Goal: Find specific page/section

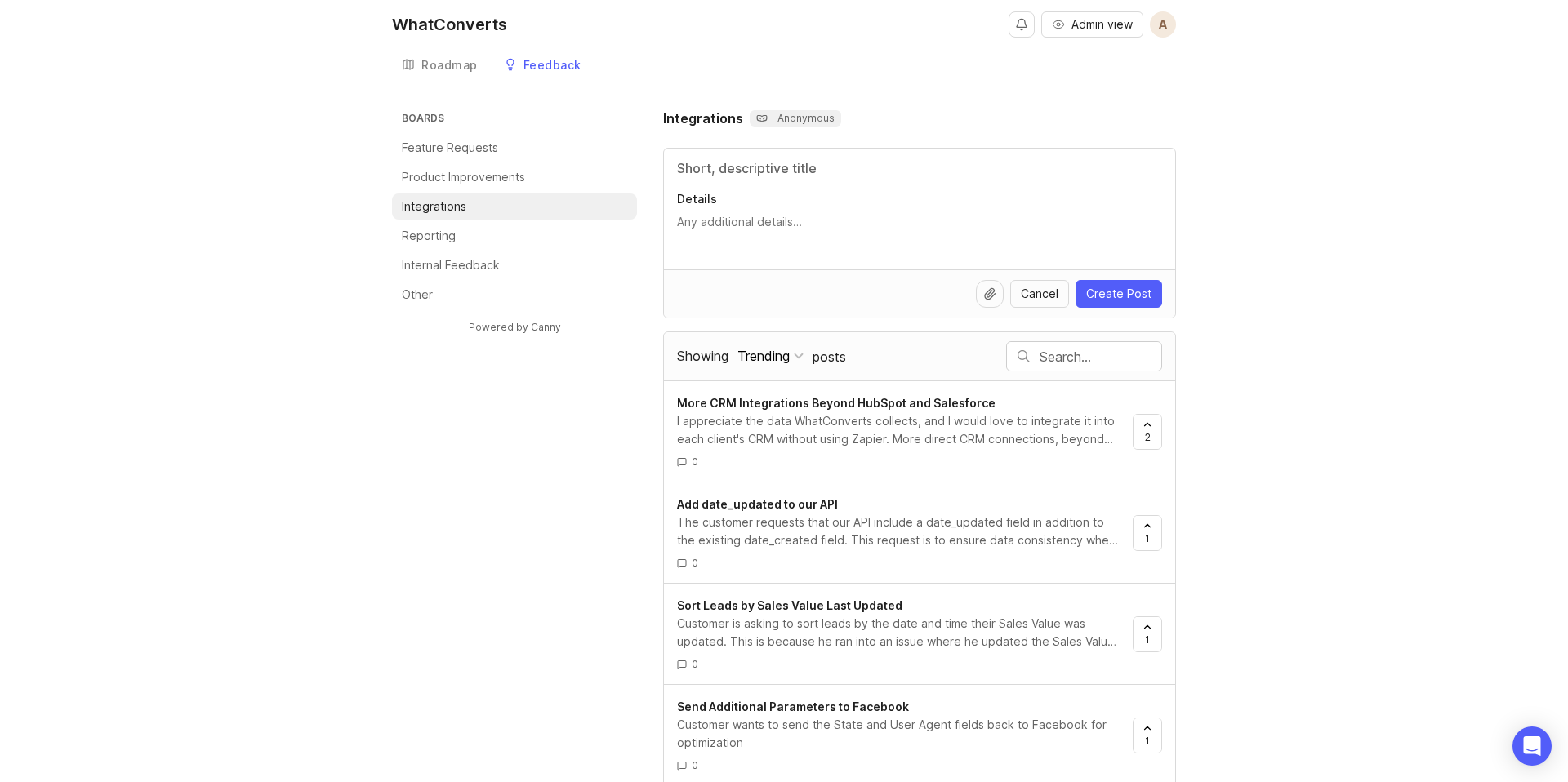
scroll to position [363, 0]
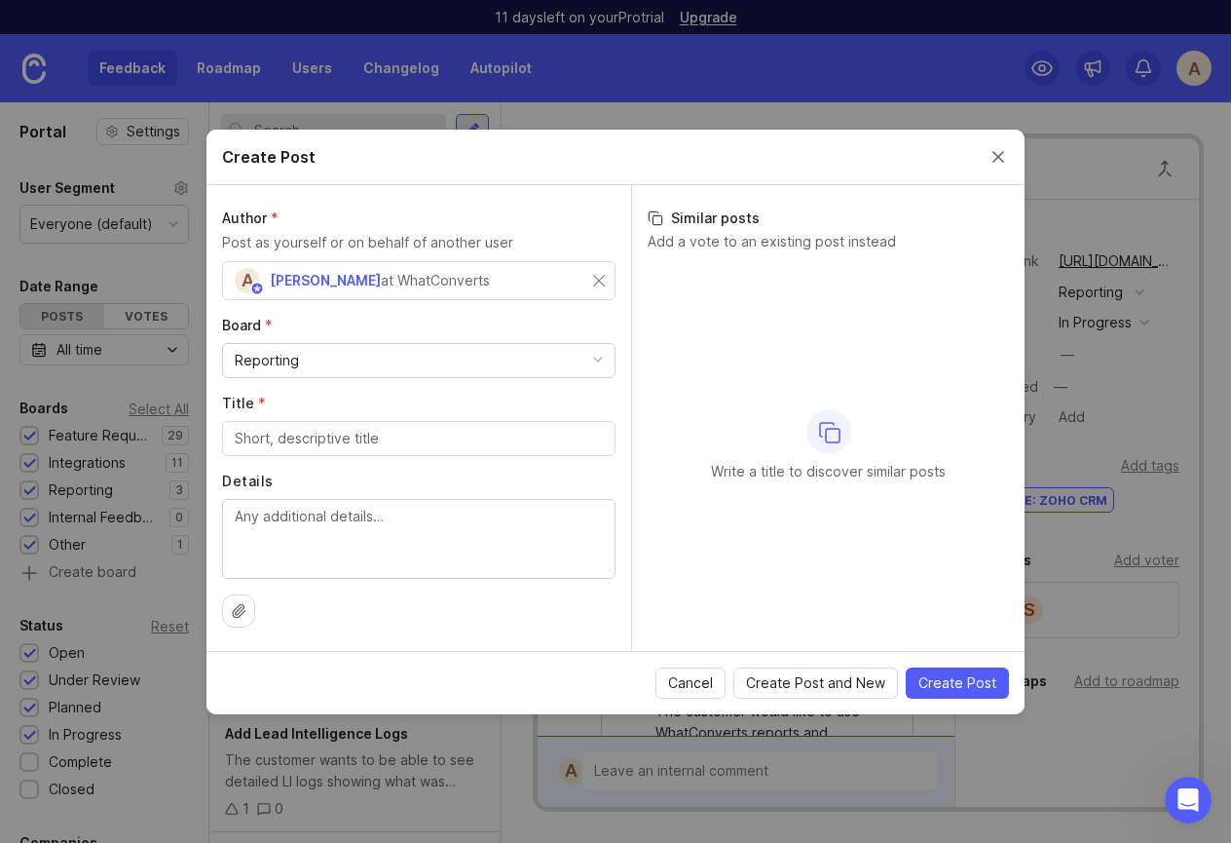
scroll to position [404, 0]
click at [998, 161] on button "Close create post modal" at bounding box center [998, 156] width 21 height 21
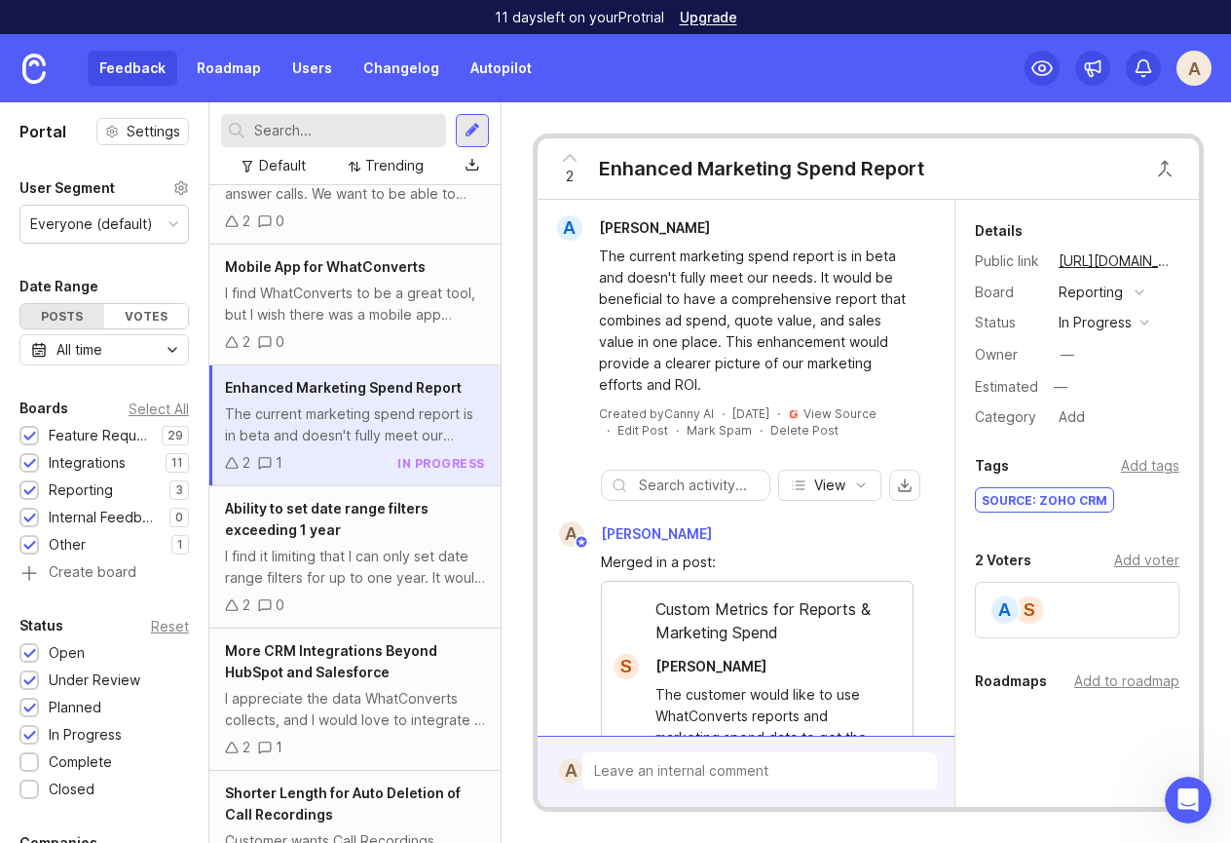
scroll to position [0, 0]
